Goal: Information Seeking & Learning: Learn about a topic

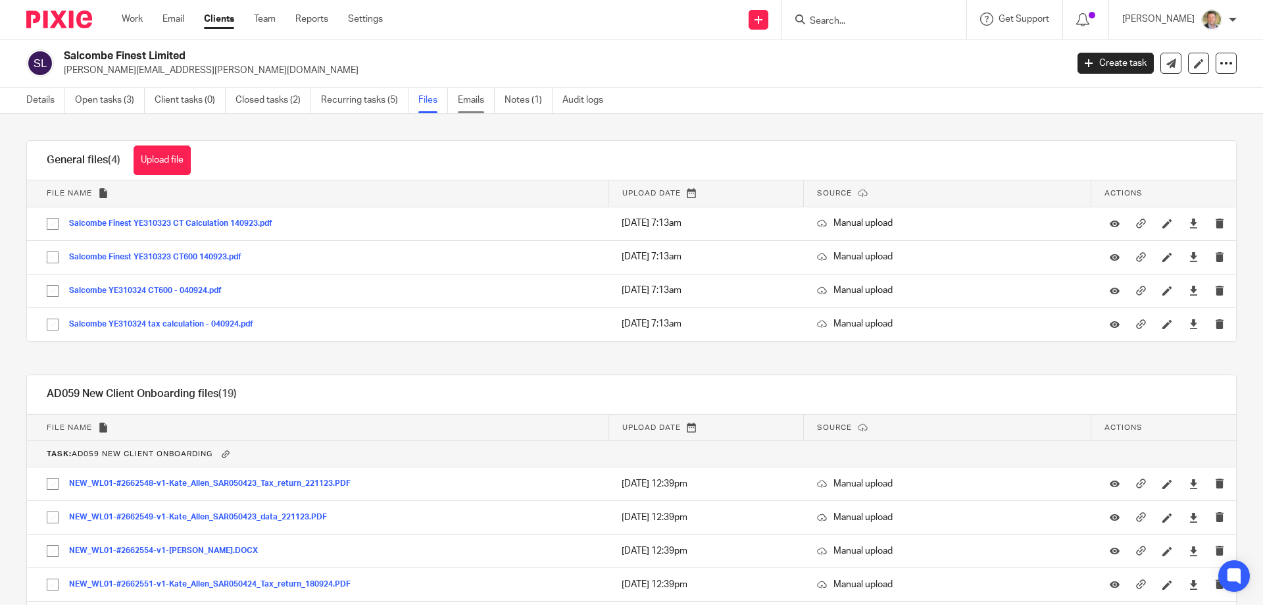
click at [474, 97] on link "Emails" at bounding box center [476, 100] width 37 height 26
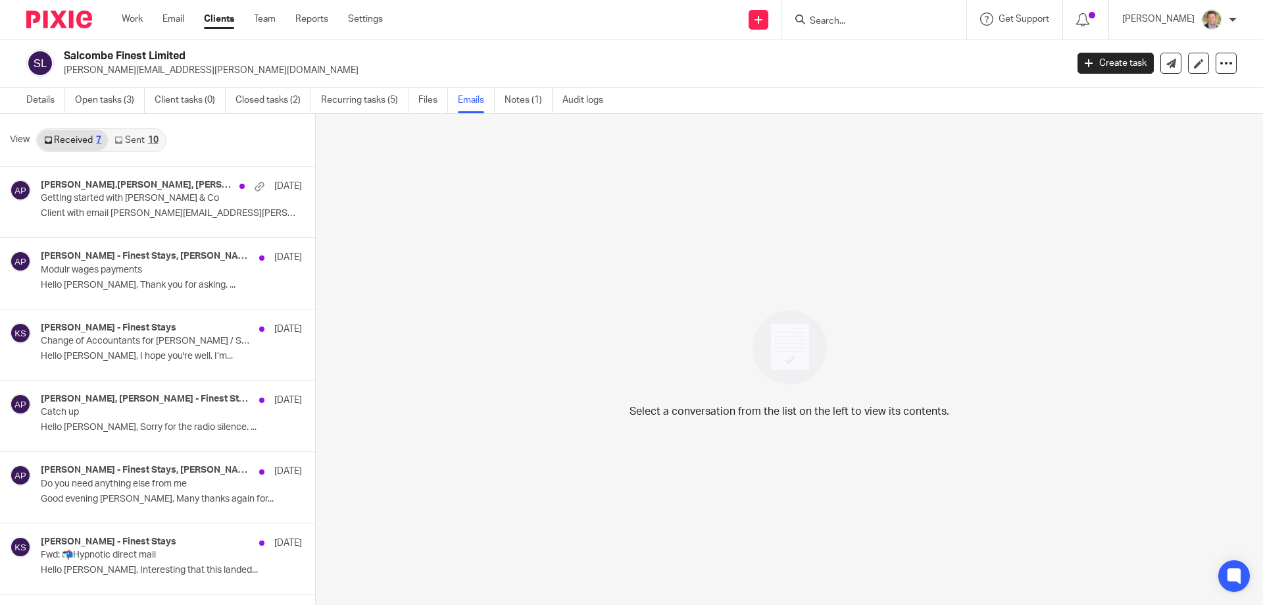
click at [140, 135] on link "Sent 10" at bounding box center [136, 140] width 57 height 21
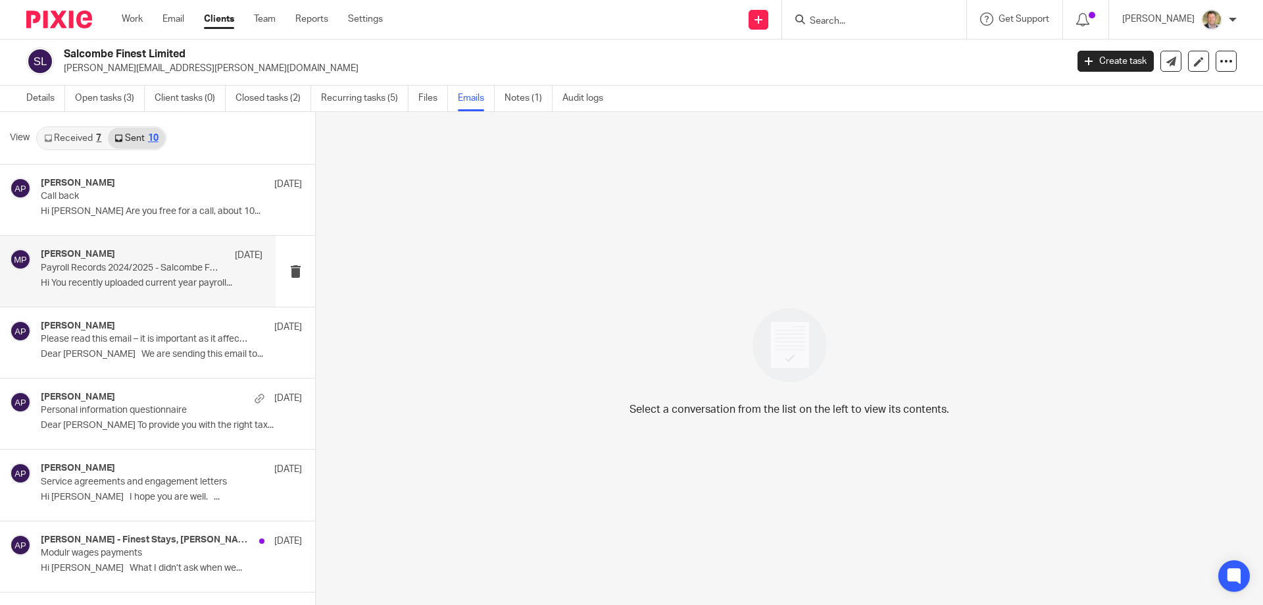
click at [134, 275] on div "Marianne Price 18 Aug Payroll Records 2024/2025 - Salcombe Finest Limited Hi Yo…" at bounding box center [152, 271] width 222 height 44
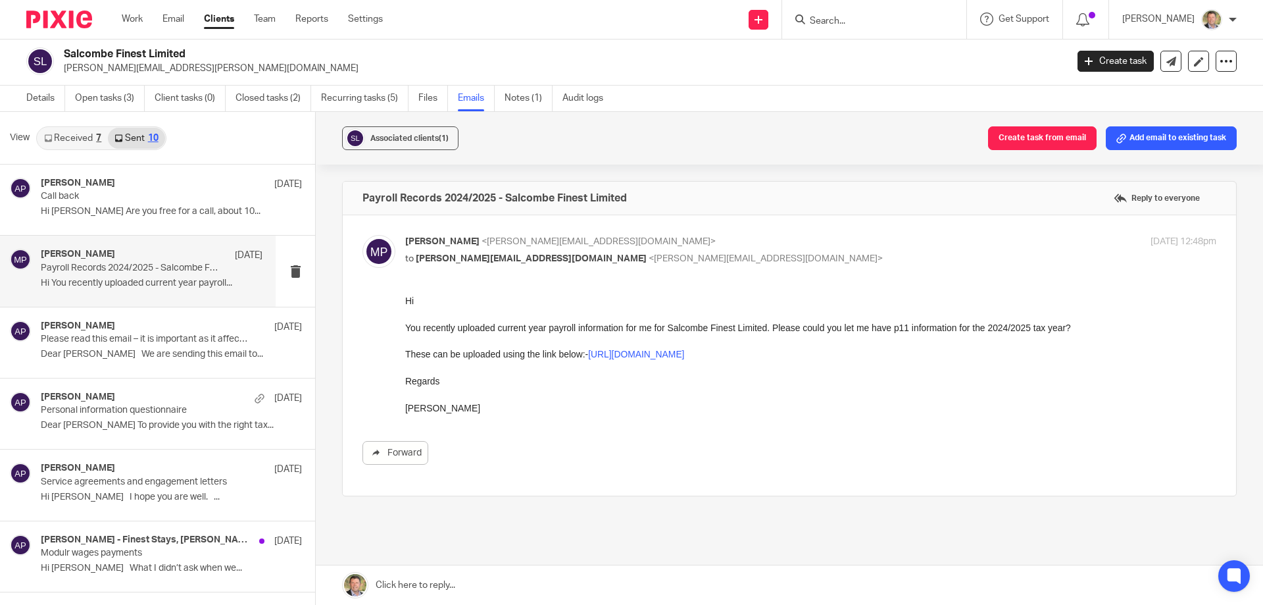
scroll to position [0, 0]
click at [684, 354] on link "https://andrewpriceco.usepixie.net/u/7d036dd92151a5173eb4cdd42a5ca2b0" at bounding box center [636, 354] width 96 height 11
click at [518, 97] on link "Notes (1)" at bounding box center [529, 99] width 48 height 26
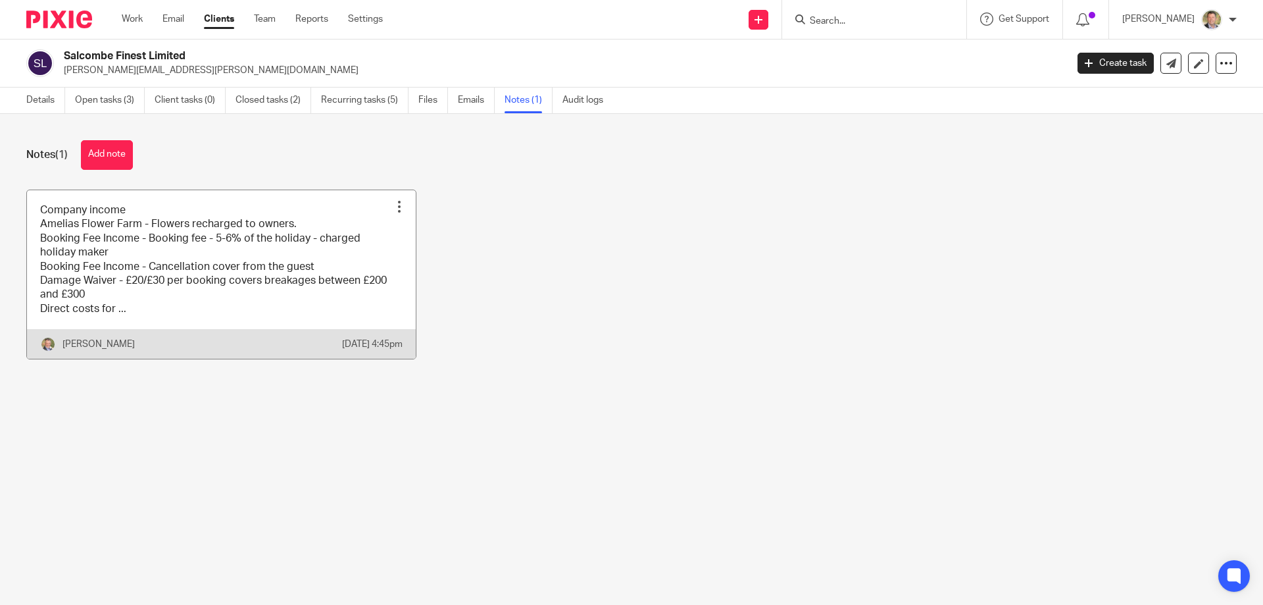
click at [127, 310] on link at bounding box center [221, 274] width 389 height 169
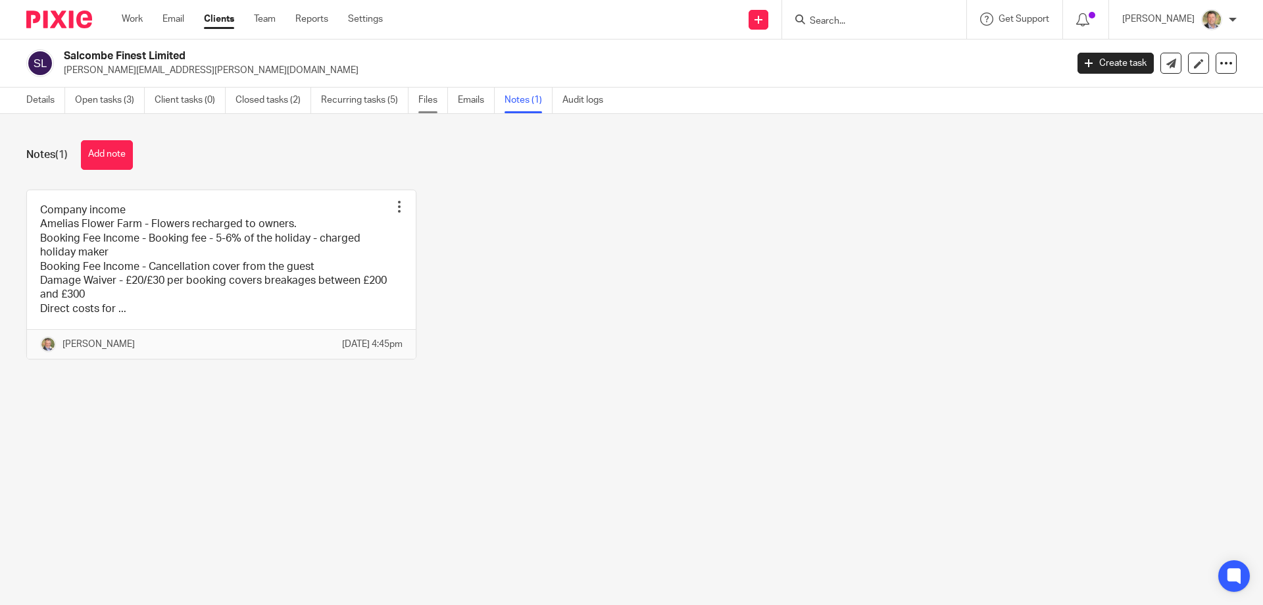
click at [424, 101] on link "Files" at bounding box center [433, 100] width 30 height 26
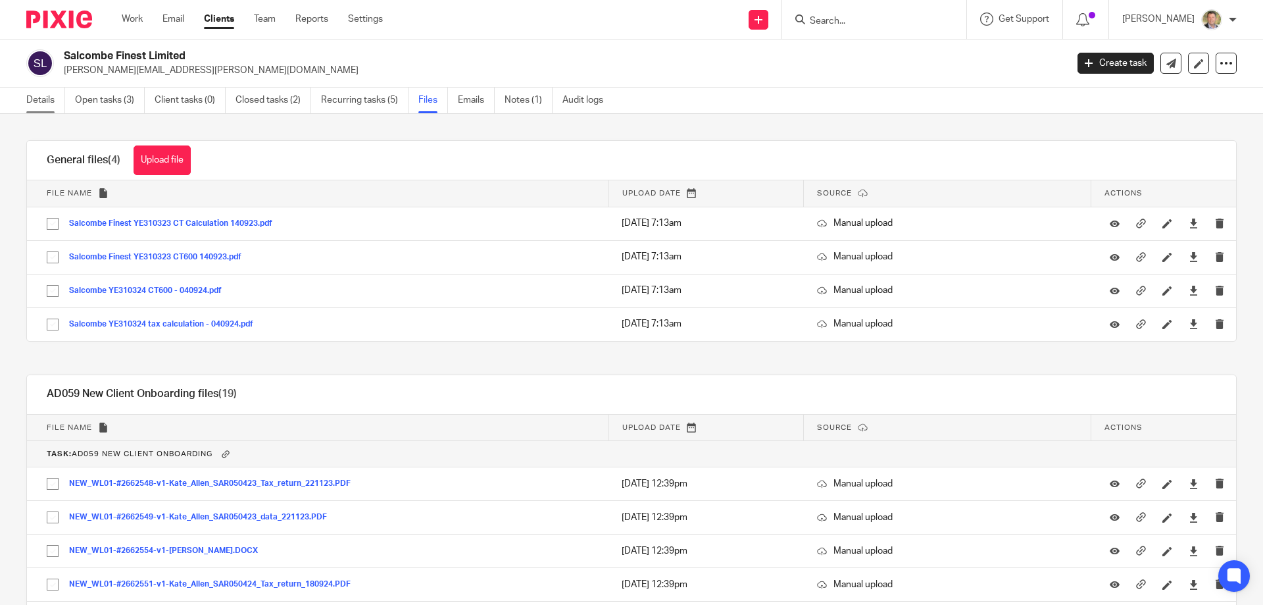
click at [49, 99] on link "Details" at bounding box center [45, 100] width 39 height 26
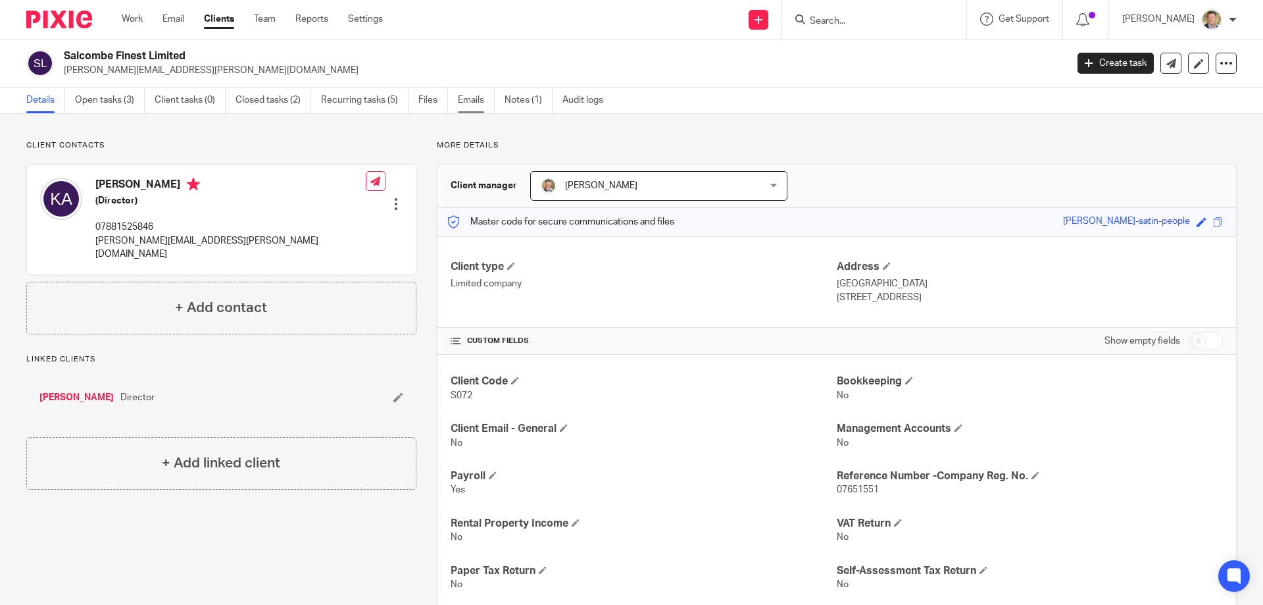
click at [465, 95] on link "Emails" at bounding box center [476, 100] width 37 height 26
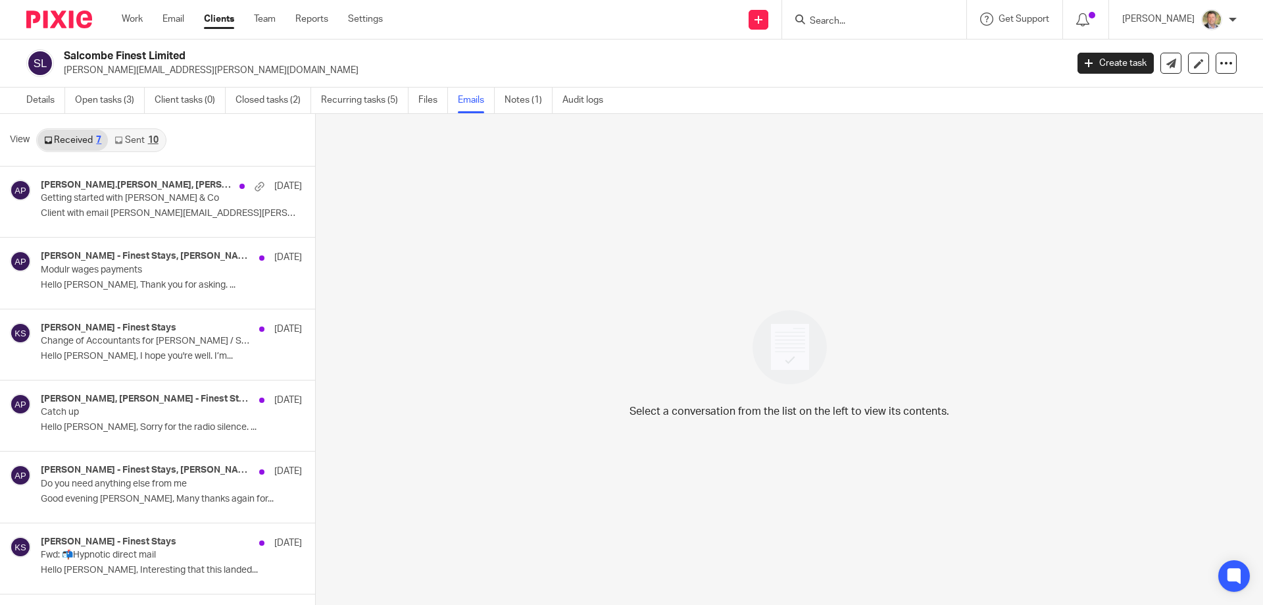
click at [137, 135] on link "Sent 10" at bounding box center [136, 140] width 57 height 21
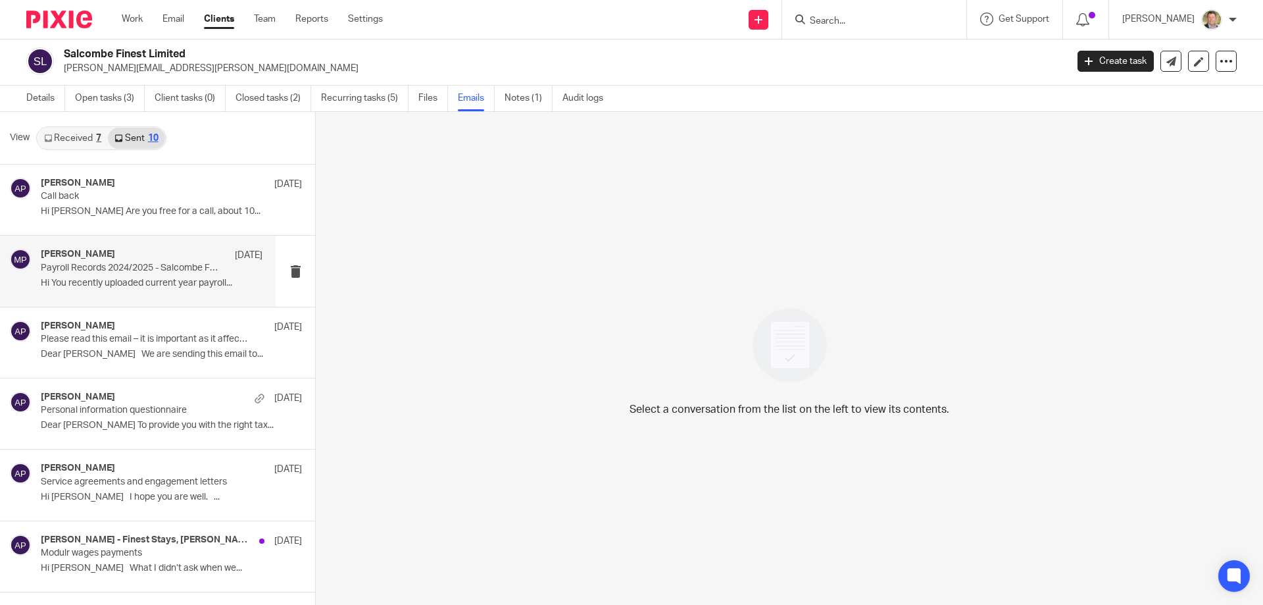
click at [140, 266] on p "Payroll Records 2024/2025 - Salcombe Finest Limited" at bounding box center [130, 267] width 178 height 11
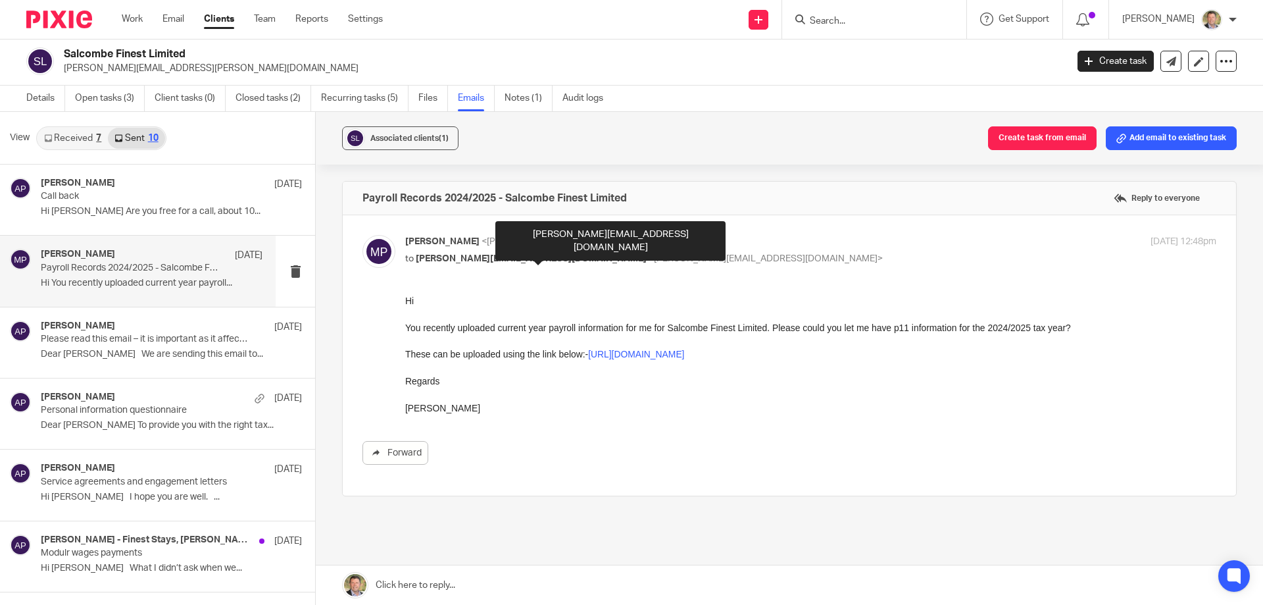
drag, startPoint x: 503, startPoint y: 259, endPoint x: 876, endPoint y: 506, distance: 447.8
click at [876, 506] on div "Payroll Records 2024/2025 - Salcombe Finest Limited Reply to everyone Marianne …" at bounding box center [789, 384] width 895 height 407
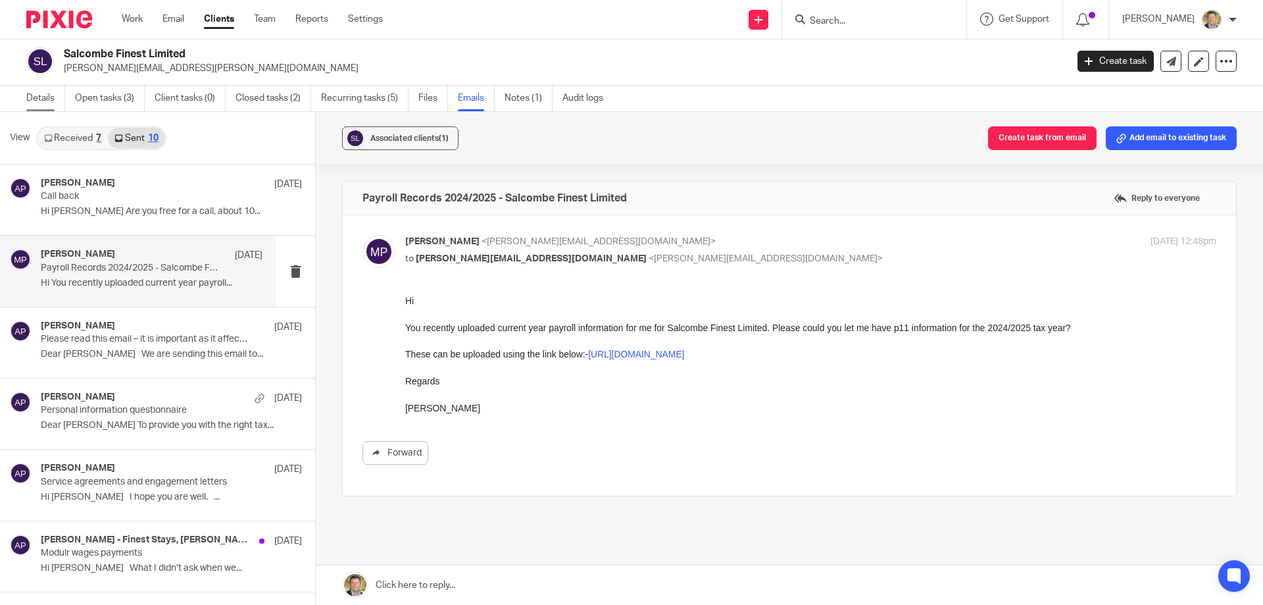
click at [42, 97] on link "Details" at bounding box center [45, 99] width 39 height 26
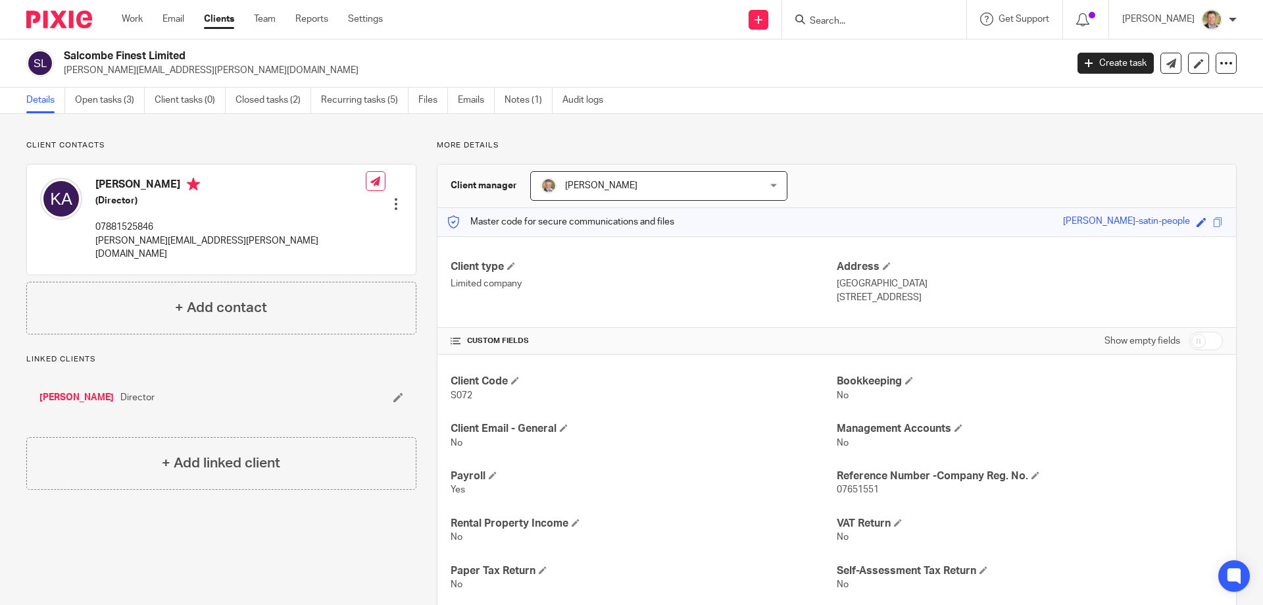
drag, startPoint x: 1188, startPoint y: 222, endPoint x: 1180, endPoint y: 257, distance: 35.7
drag, startPoint x: 1180, startPoint y: 257, endPoint x: 1203, endPoint y: 244, distance: 25.6
click at [1203, 244] on div "Client type Limited company Address [GEOGRAPHIC_DATA], [GEOGRAPHIC_DATA] [STREE…" at bounding box center [836, 281] width 799 height 91
click at [1213, 219] on span at bounding box center [1218, 222] width 10 height 10
click at [478, 96] on link "Emails" at bounding box center [476, 100] width 37 height 26
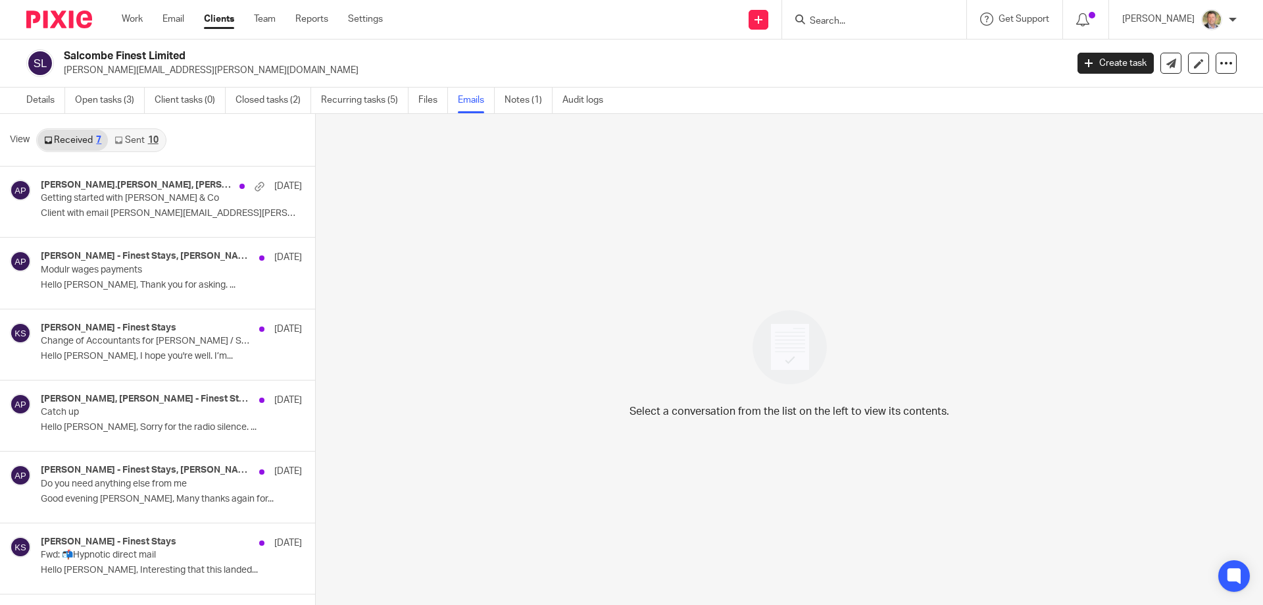
click at [134, 139] on link "Sent 10" at bounding box center [136, 140] width 57 height 21
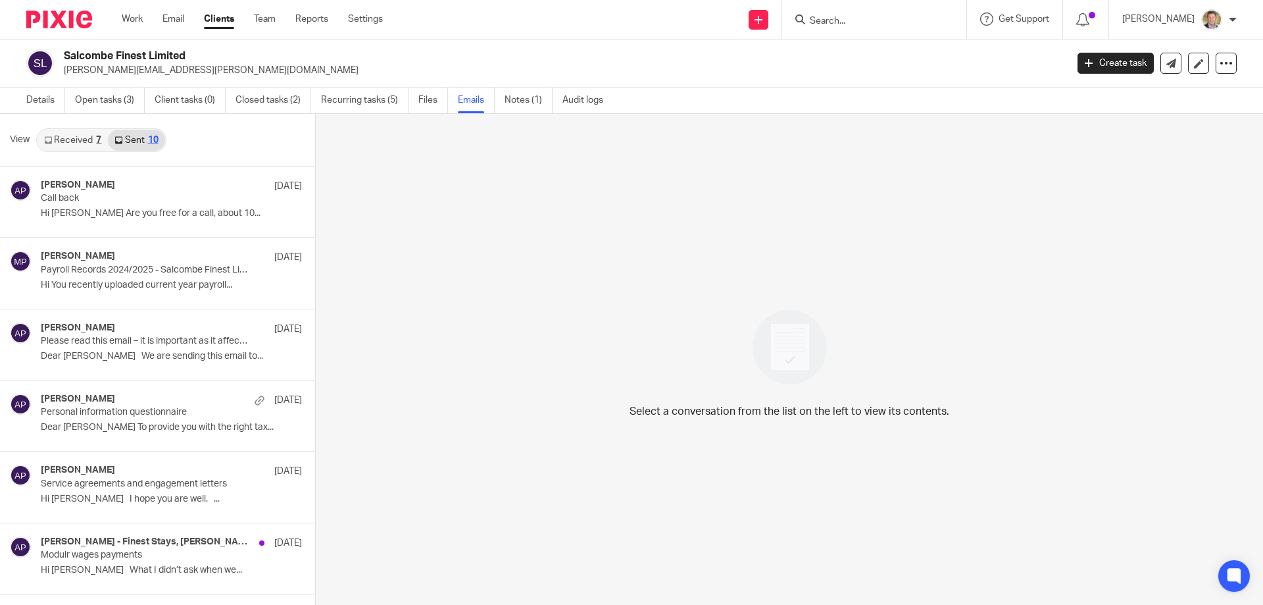
scroll to position [2, 0]
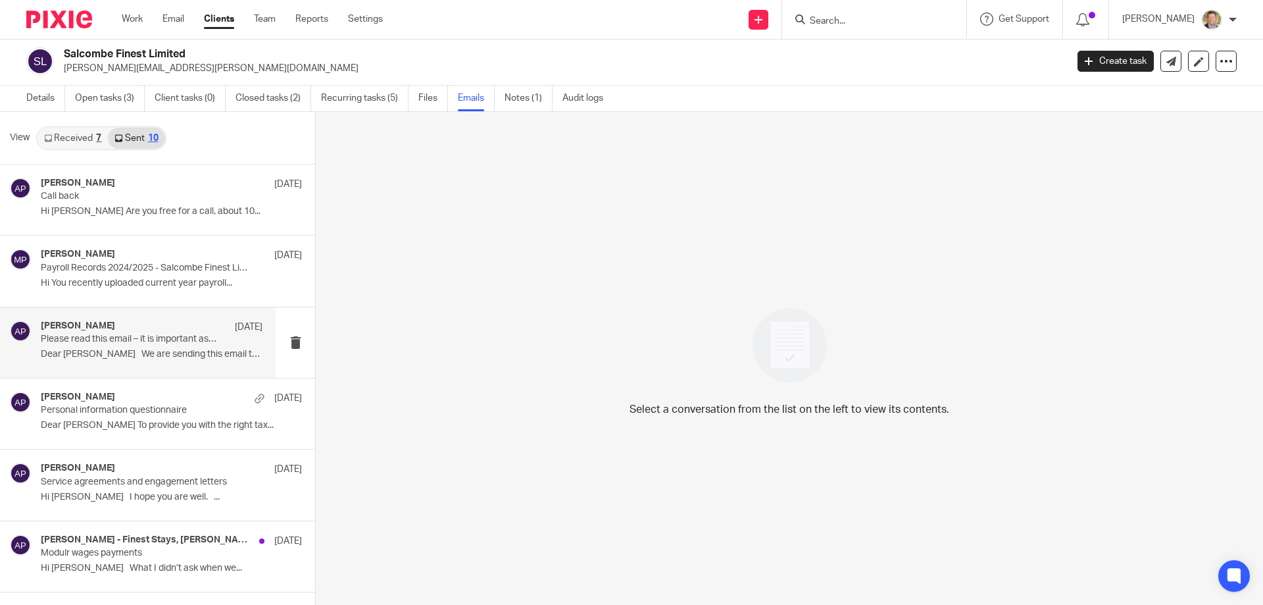
click at [91, 338] on p "Please read this email – it is important as it affects you and your company" at bounding box center [130, 339] width 178 height 11
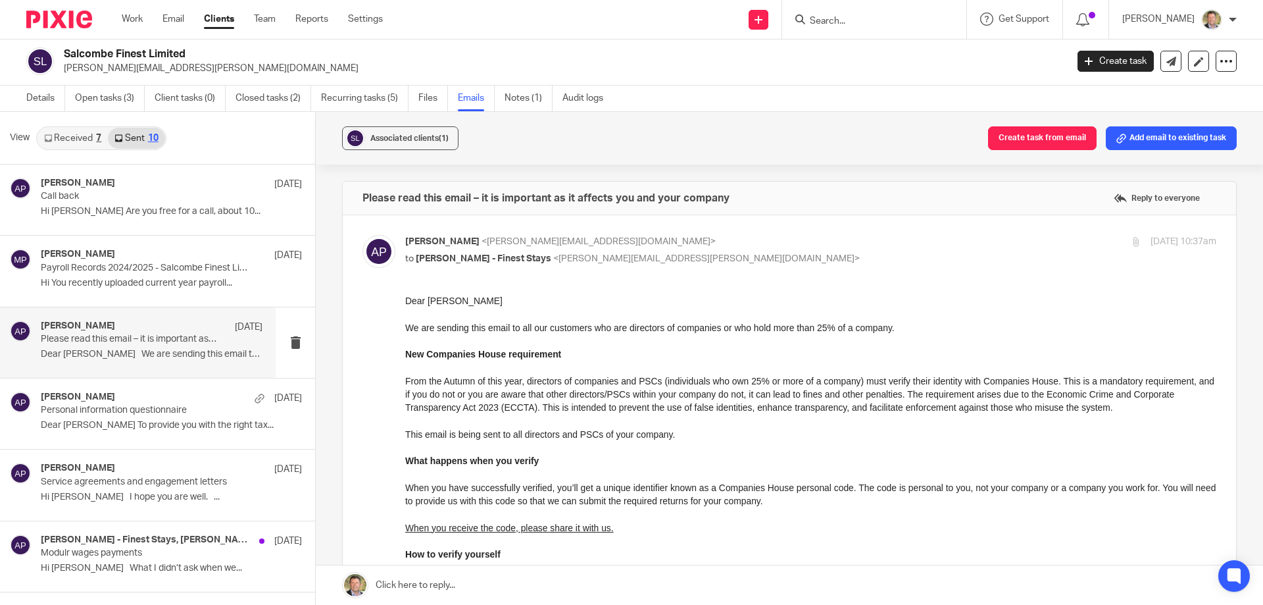
scroll to position [0, 0]
click at [77, 423] on p "Dear [PERSON_NAME] To provide you with the right tax..." at bounding box center [152, 425] width 222 height 11
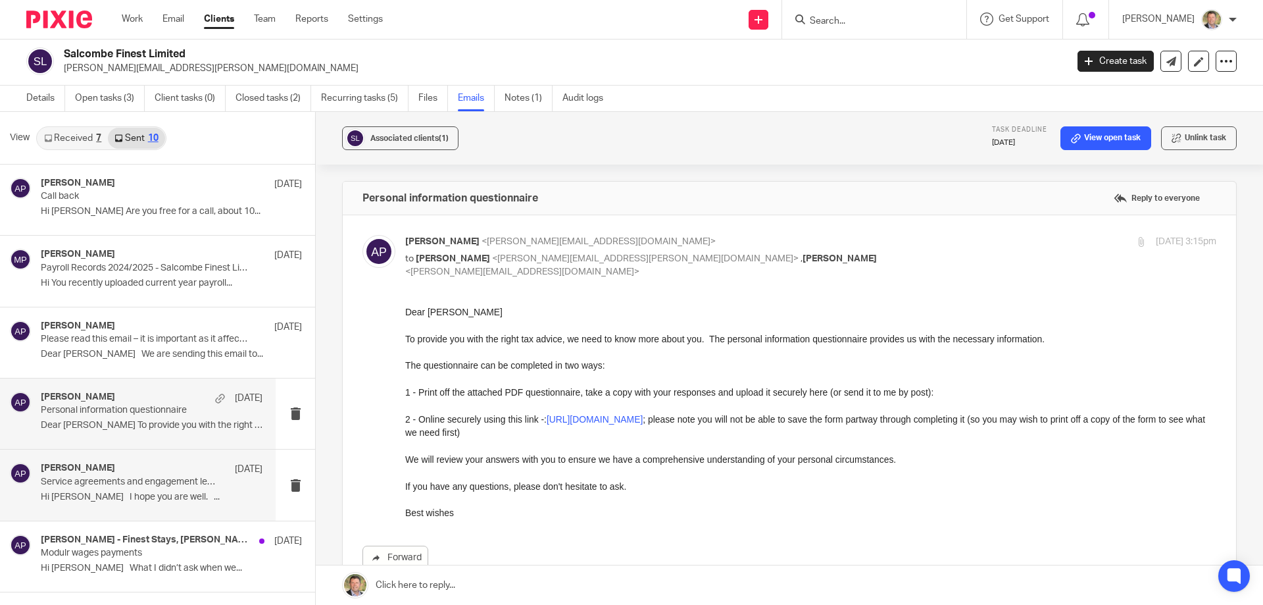
click at [86, 474] on h4 "[PERSON_NAME]" at bounding box center [78, 467] width 74 height 11
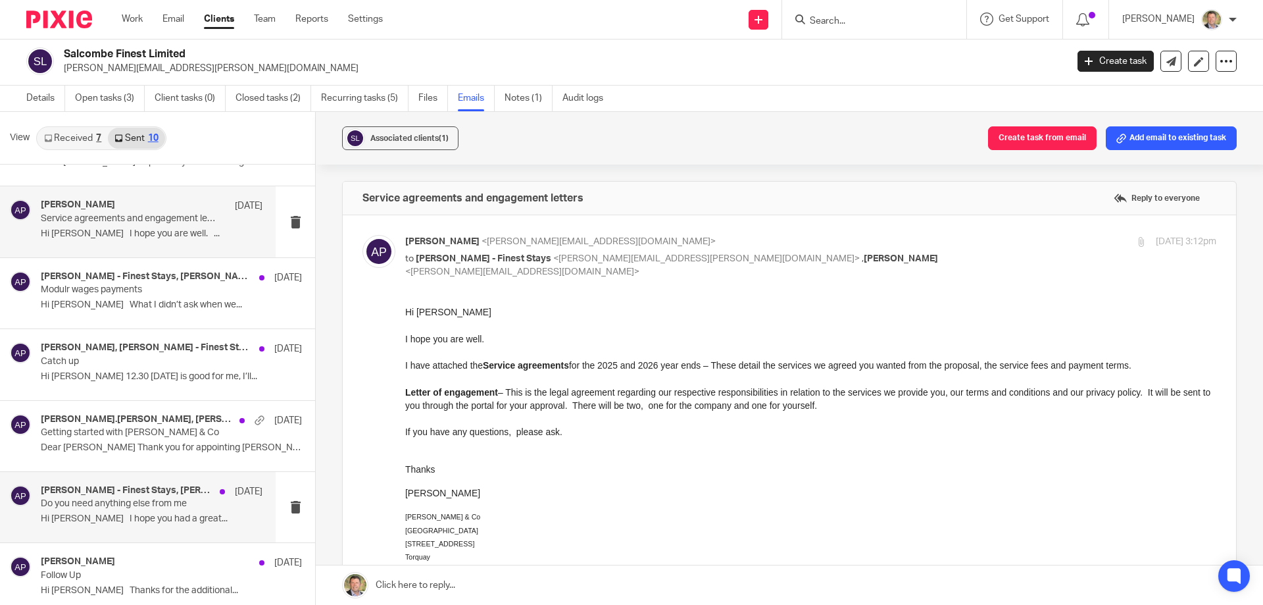
scroll to position [273, 0]
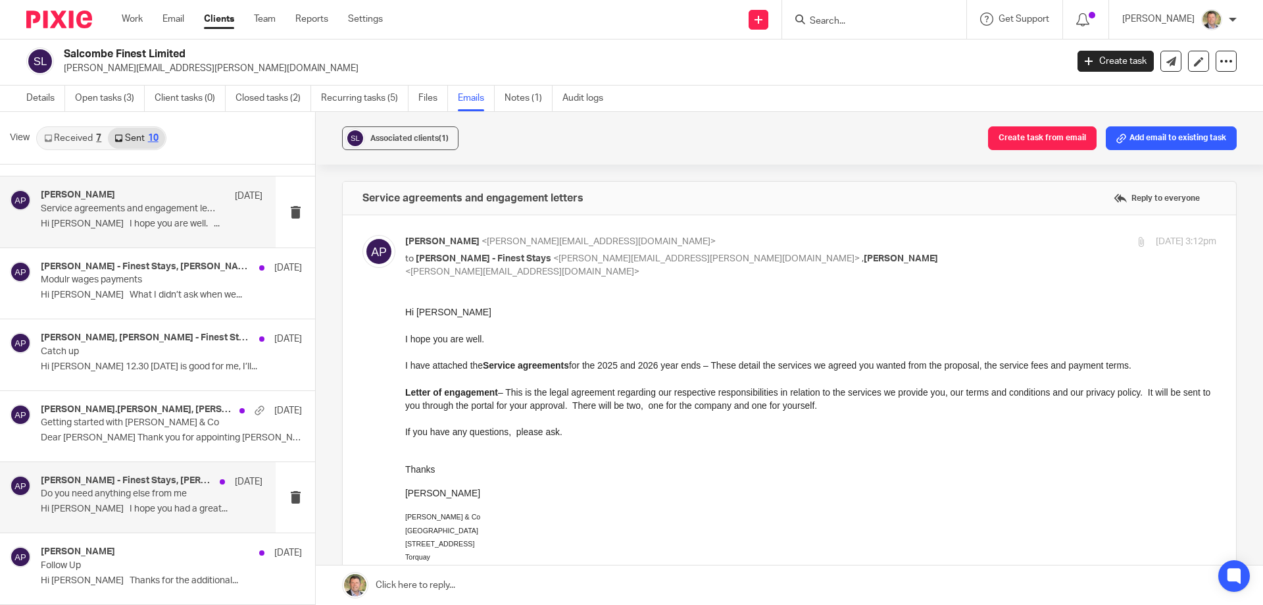
click at [140, 479] on h4 "[PERSON_NAME] - Finest Stays, [PERSON_NAME]" at bounding box center [127, 480] width 172 height 11
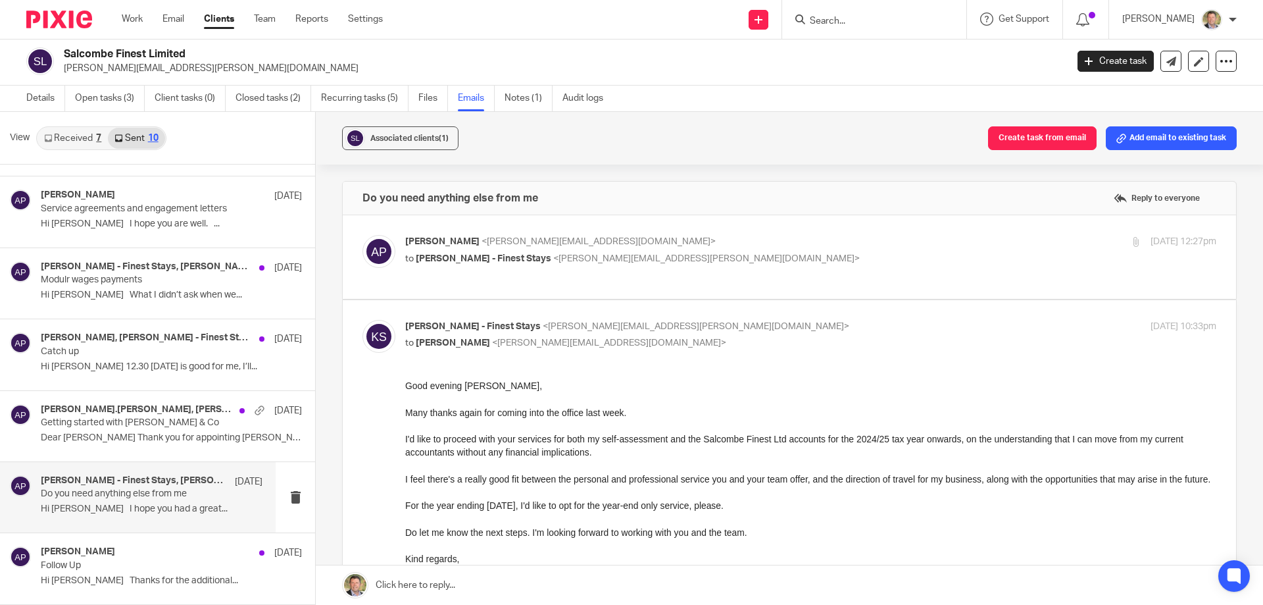
scroll to position [0, 0]
